Goal: Task Accomplishment & Management: Manage account settings

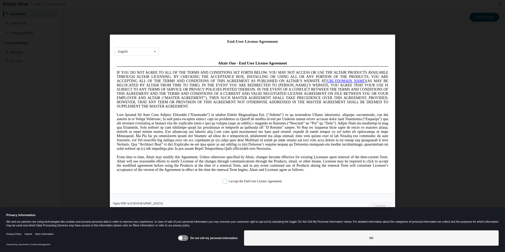
click at [223, 182] on label "I accept the End-User License Agreement." at bounding box center [253, 181] width 60 height 4
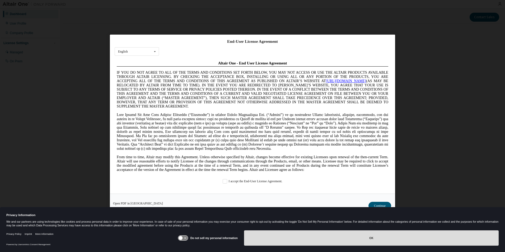
click at [333, 238] on button "OK" at bounding box center [371, 237] width 255 height 15
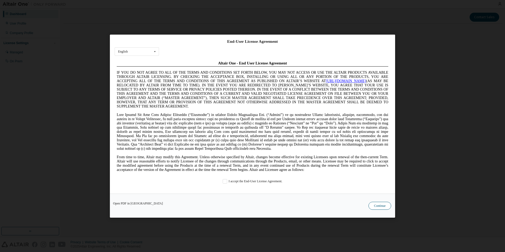
click at [377, 206] on button "Continue" at bounding box center [379, 206] width 23 height 8
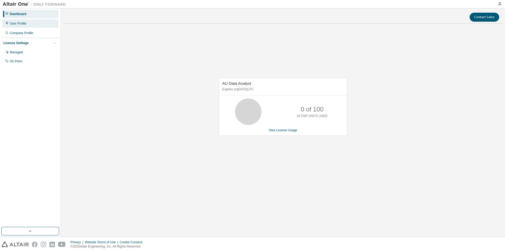
click at [43, 25] on div "User Profile" at bounding box center [30, 23] width 56 height 8
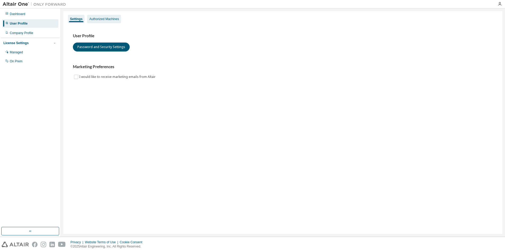
click at [100, 21] on div "Authorized Machines" at bounding box center [104, 19] width 30 height 4
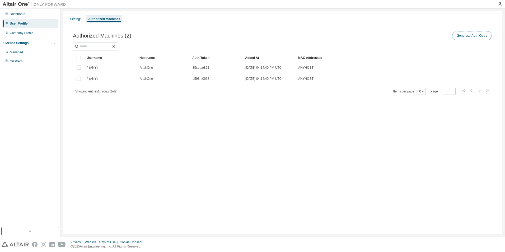
click at [468, 33] on button "Generate Auth Code" at bounding box center [472, 35] width 40 height 9
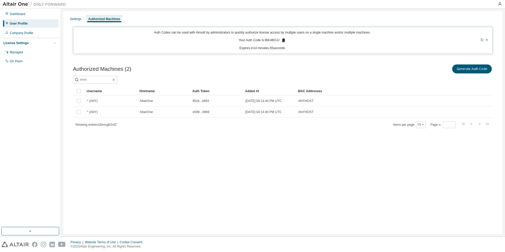
click at [284, 39] on icon at bounding box center [283, 41] width 3 height 4
click at [310, 44] on div "Auth Codes can be used with Almutil by administrators to quickly authorize lice…" at bounding box center [263, 40] width 372 height 20
